Goal: Transaction & Acquisition: Purchase product/service

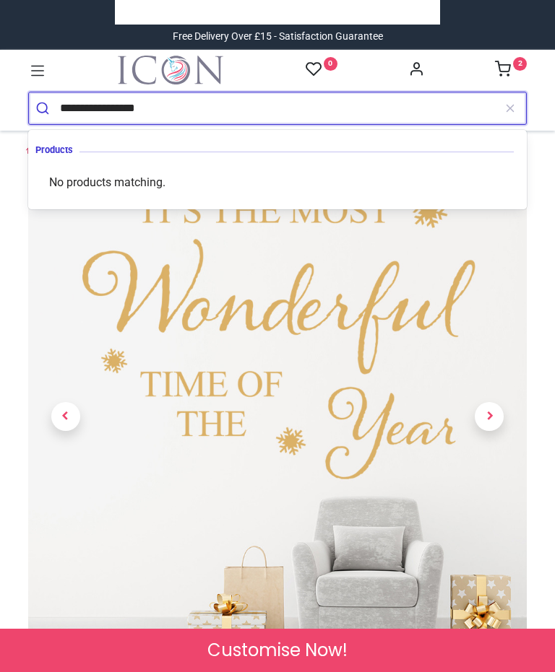
type input "**********"
click at [44, 108] on button "submit" at bounding box center [44, 108] width 31 height 32
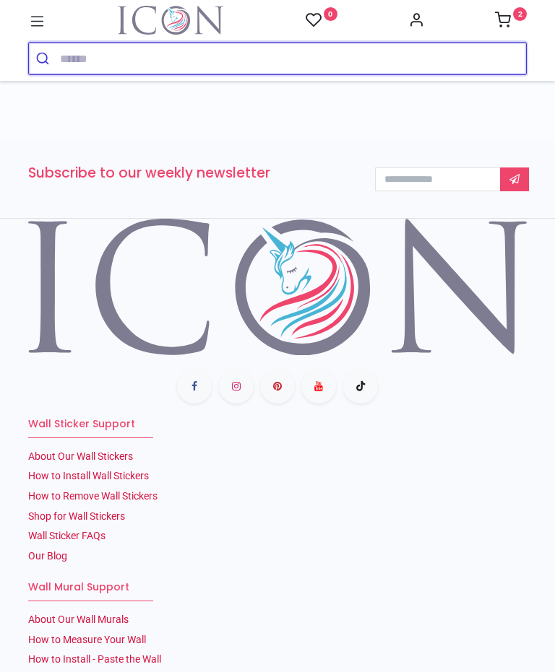
scroll to position [266, 0]
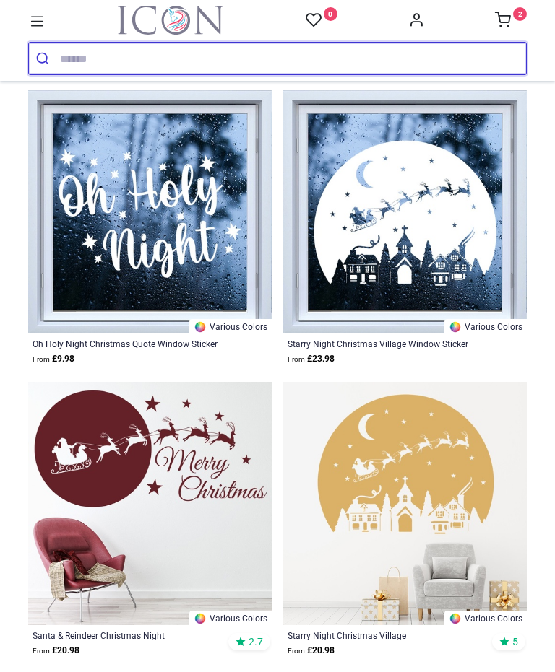
scroll to position [422, 0]
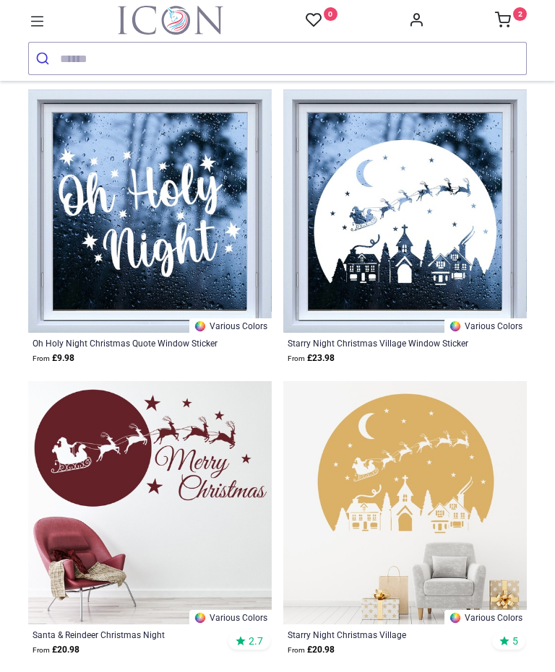
click at [496, 333] on link "Various Colors" at bounding box center [485, 325] width 82 height 14
click at [500, 333] on link "Various Colors" at bounding box center [485, 325] width 82 height 14
click at [224, 282] on img at bounding box center [149, 211] width 243 height 243
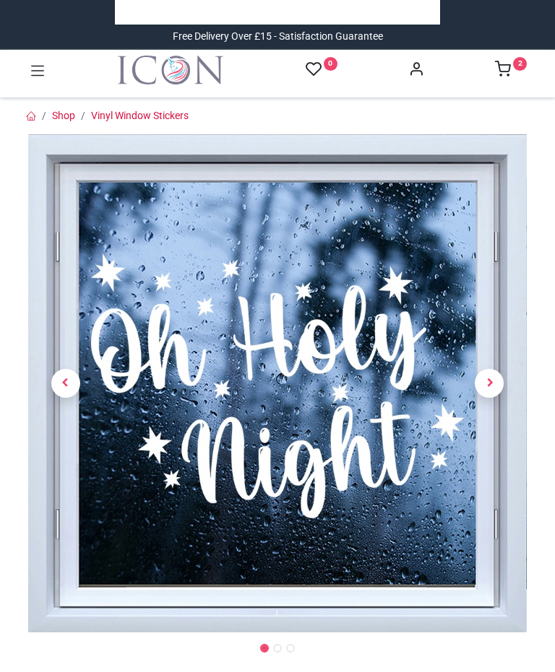
click at [493, 226] on link at bounding box center [489, 383] width 75 height 349
click at [489, 251] on link at bounding box center [489, 383] width 75 height 349
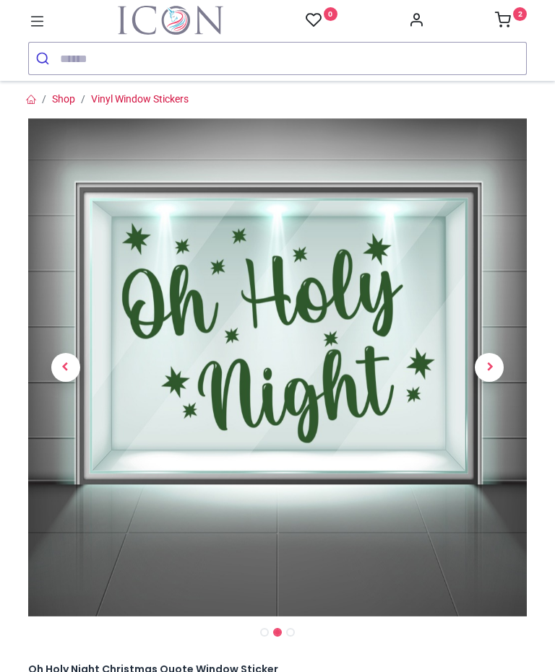
click at [490, 353] on span "Next" at bounding box center [488, 367] width 29 height 29
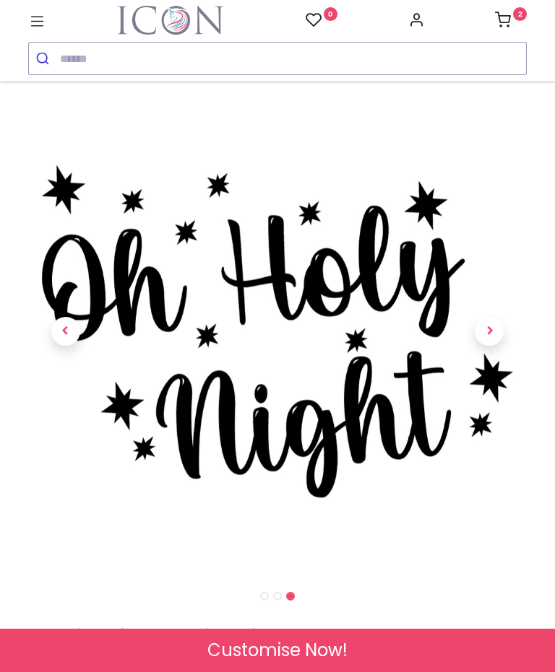
scroll to position [43, 0]
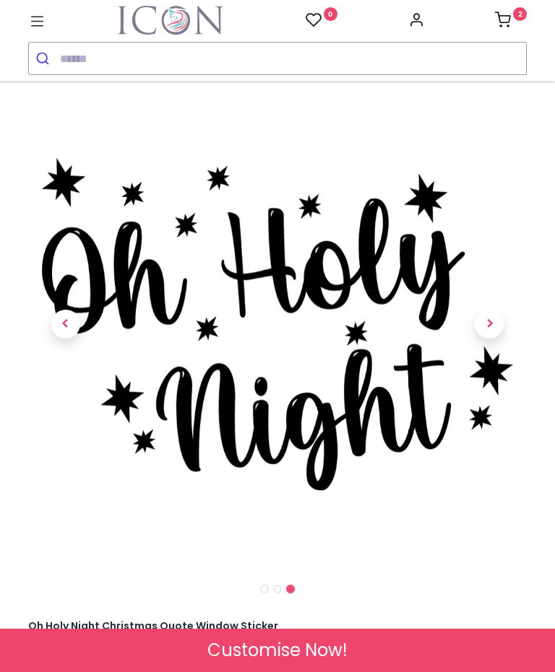
click at [492, 325] on span "Next" at bounding box center [488, 324] width 29 height 29
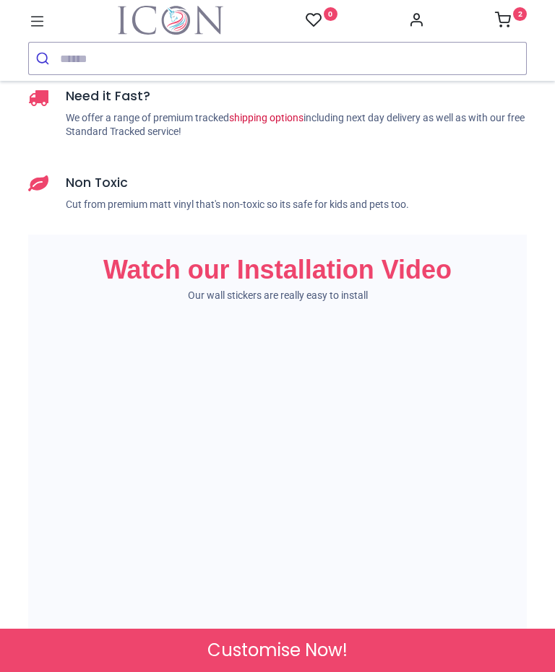
scroll to position [1557, 0]
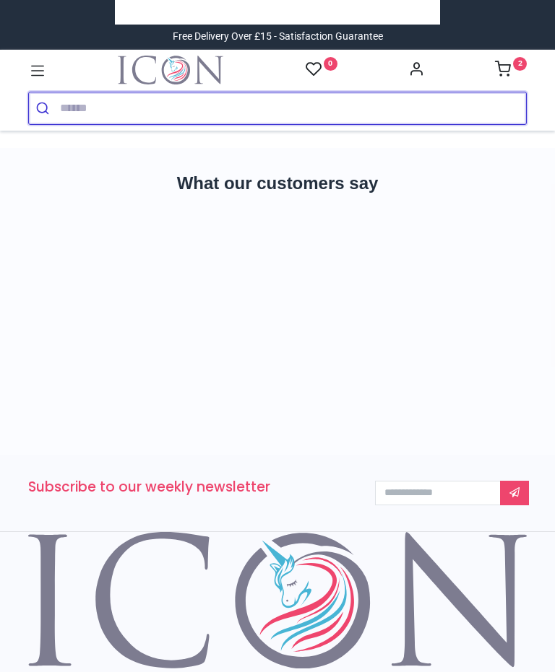
scroll to position [382, 0]
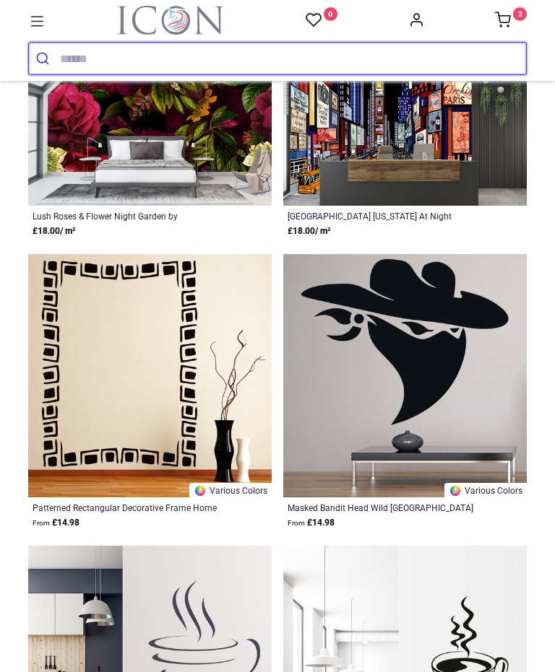
scroll to position [1636, 0]
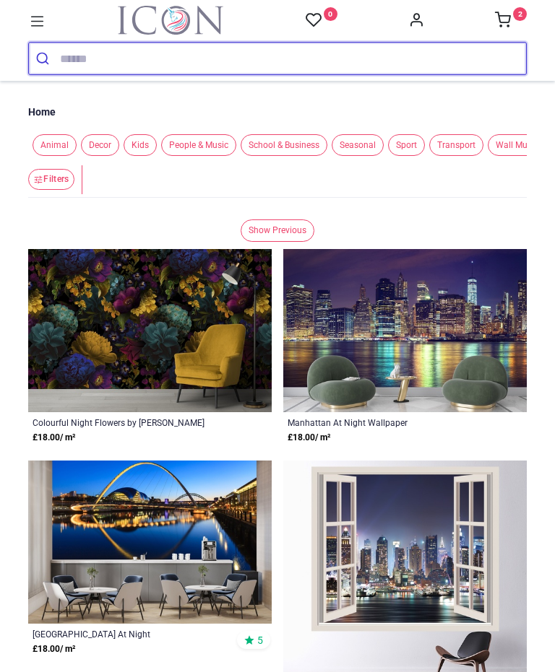
scroll to position [38, 0]
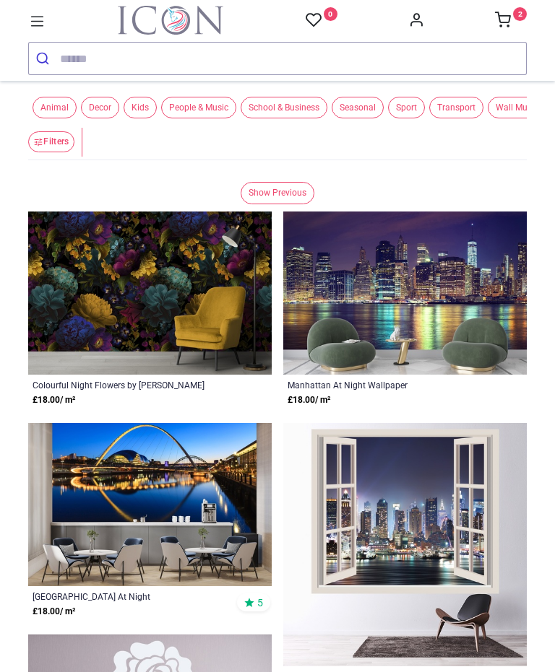
click at [529, 14] on div "0 2 Home Wall Stickers Decor" at bounding box center [277, 40] width 520 height 69
click at [508, 26] on icon at bounding box center [503, 20] width 16 height 16
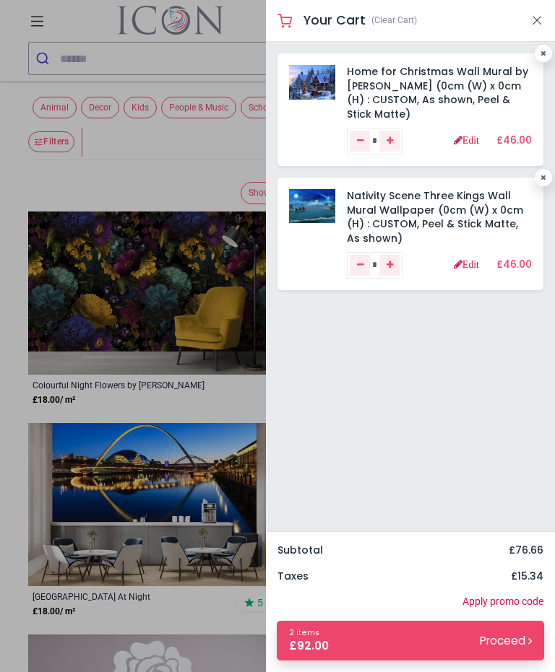
click at [547, 52] on link at bounding box center [542, 53] width 17 height 17
type input "*"
click at [549, 57] on link at bounding box center [542, 53] width 17 height 17
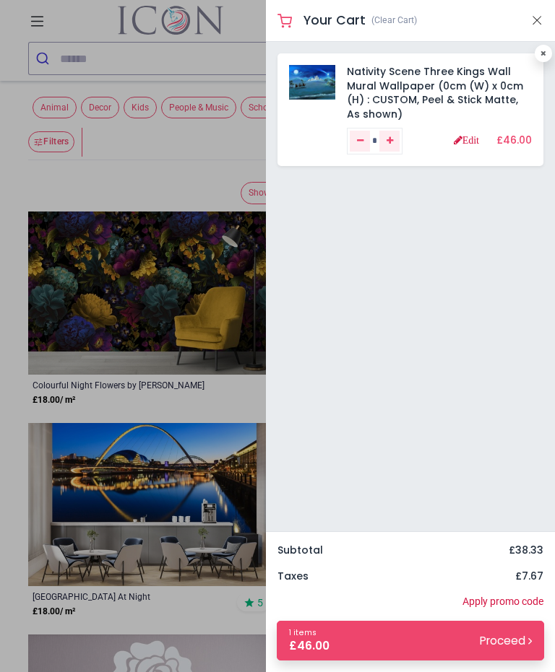
click at [422, 203] on div "Nativity Scene Three Kings Wall Mural Wallpaper (0cm (W) x 0cm (H) : CUSTOM, Pe…" at bounding box center [410, 287] width 289 height 490
click at [435, 72] on link "Nativity Scene Three Kings Wall Mural Wallpaper (0cm (W) x 0cm (H) : CUSTOM, Pe…" at bounding box center [435, 92] width 176 height 57
click at [323, 79] on img at bounding box center [312, 82] width 46 height 34
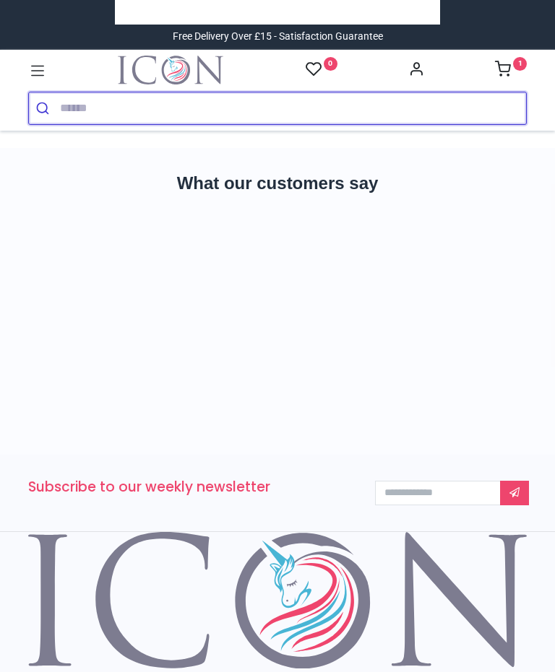
scroll to position [666, 0]
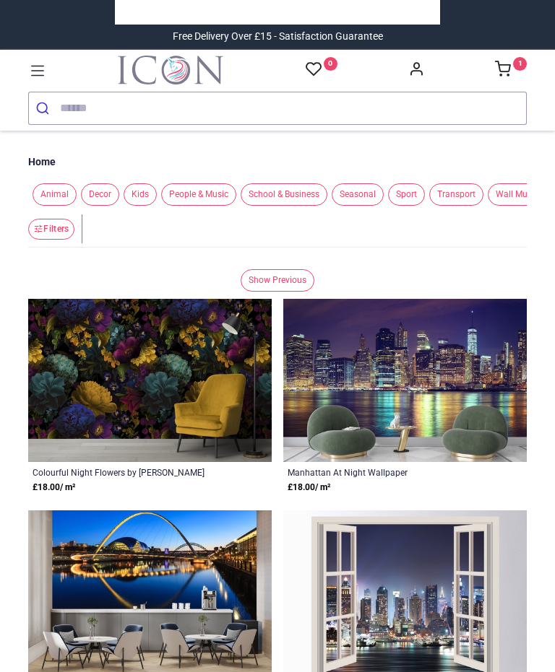
click at [526, 64] on sup "1" at bounding box center [520, 64] width 14 height 14
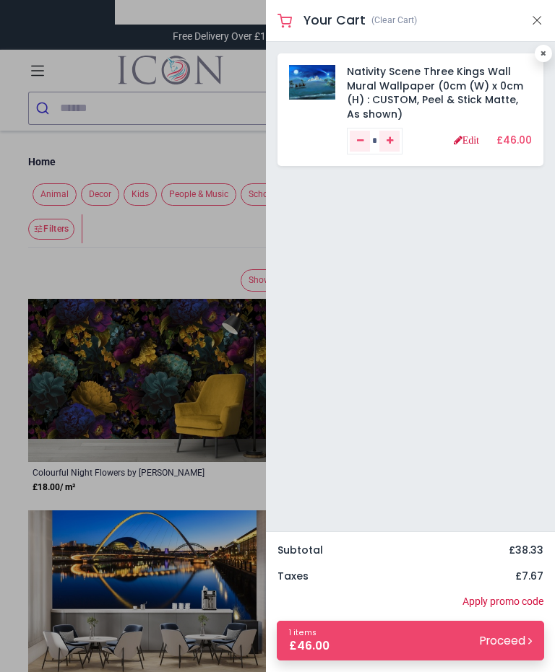
click at [551, 54] on link at bounding box center [542, 53] width 17 height 17
type input "*"
click at [549, 51] on link at bounding box center [542, 53] width 17 height 17
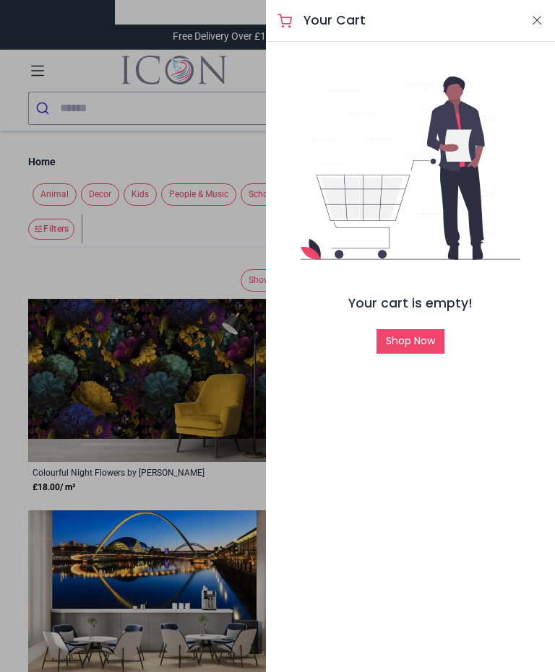
click at [540, 17] on button "Close" at bounding box center [536, 21] width 13 height 18
